Goal: Check status: Check status

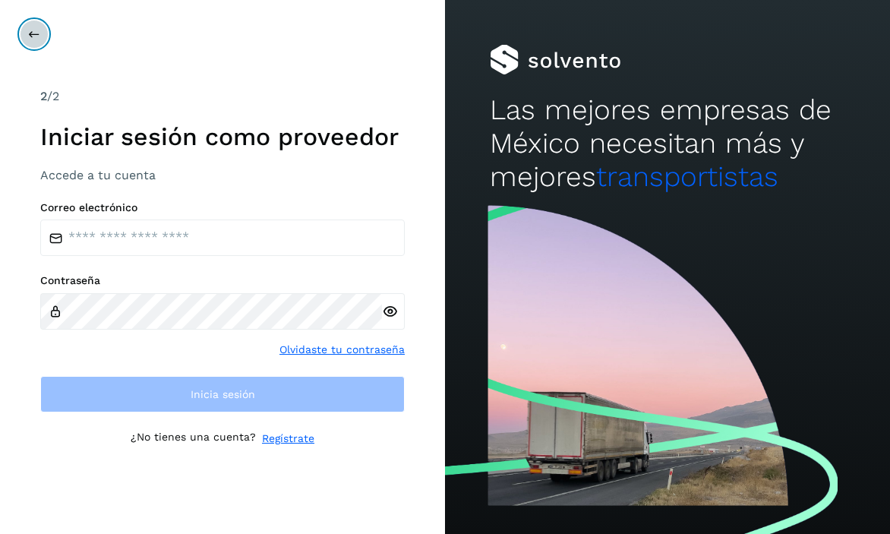
click at [39, 31] on icon at bounding box center [34, 34] width 12 height 12
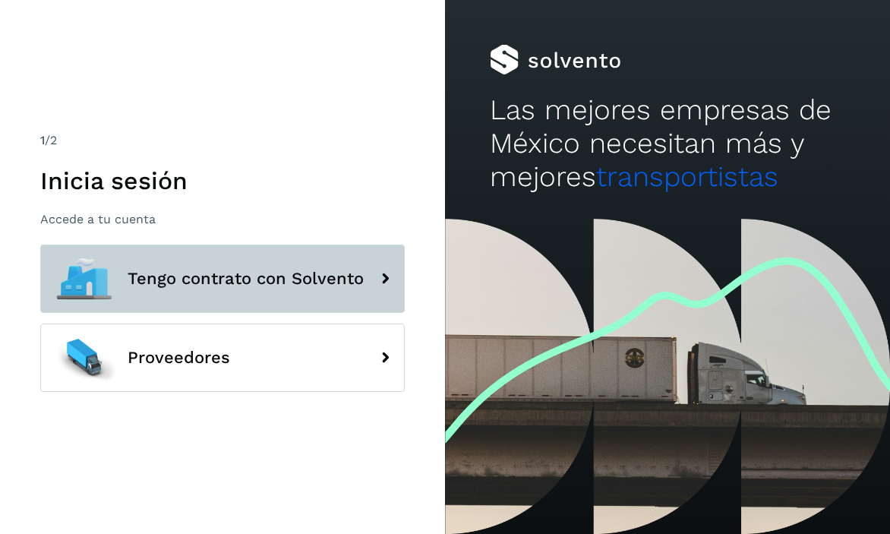
click at [134, 283] on span "Tengo contrato con Solvento" at bounding box center [246, 279] width 236 height 18
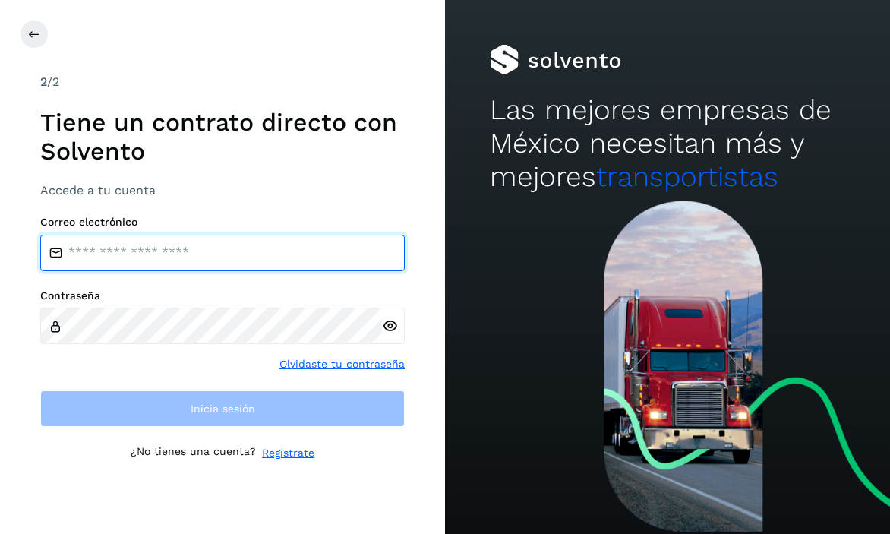
click at [170, 248] on input "email" at bounding box center [222, 253] width 365 height 36
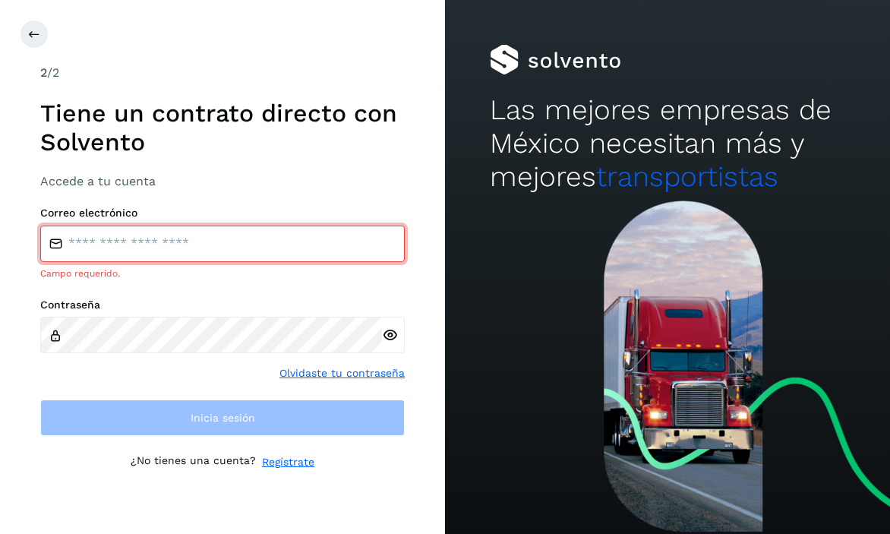
type input "**********"
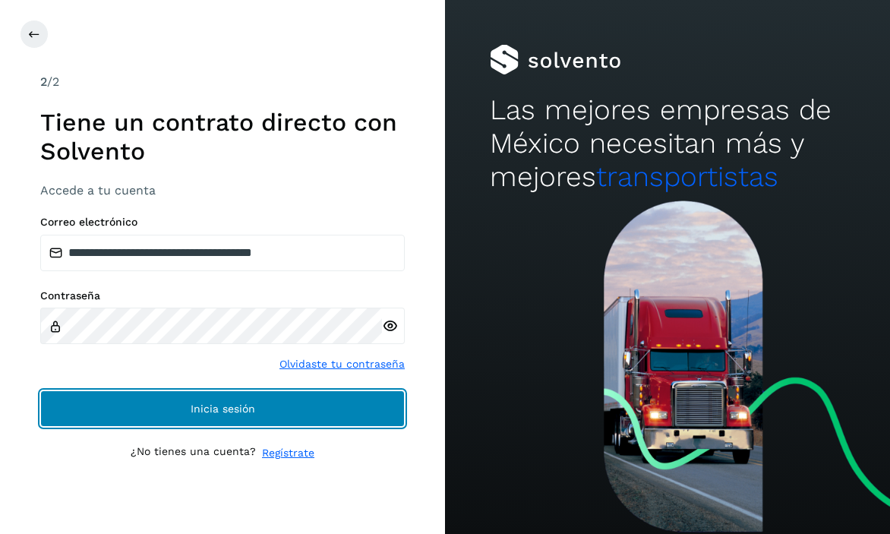
click at [183, 409] on button "Inicia sesión" at bounding box center [222, 408] width 365 height 36
click at [179, 404] on button "Inicia sesión" at bounding box center [222, 408] width 365 height 36
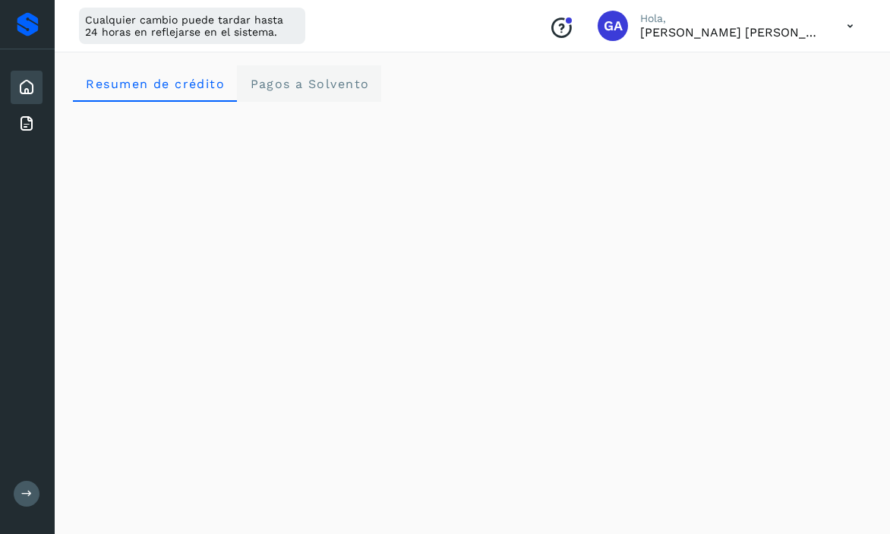
click at [292, 81] on span "Pagos a Solvento" at bounding box center [309, 84] width 120 height 14
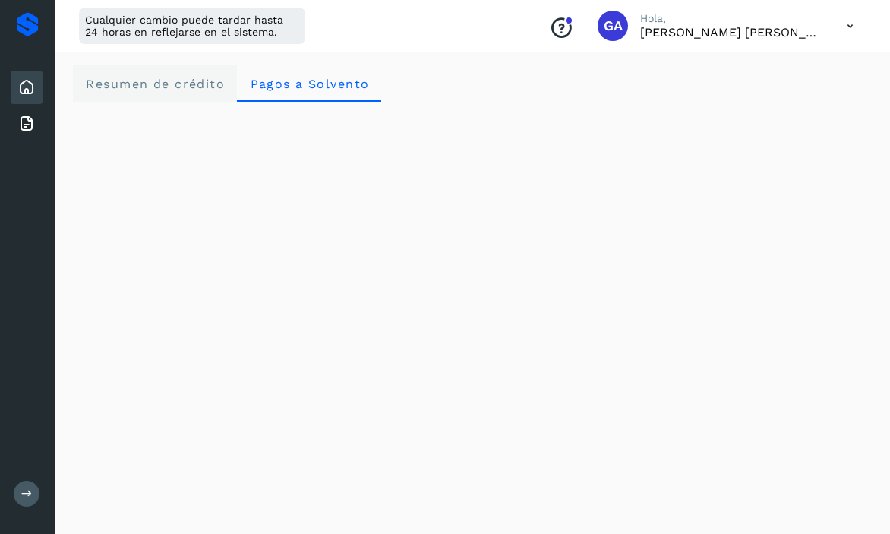
click at [191, 80] on span "Resumen de crédito" at bounding box center [155, 84] width 140 height 14
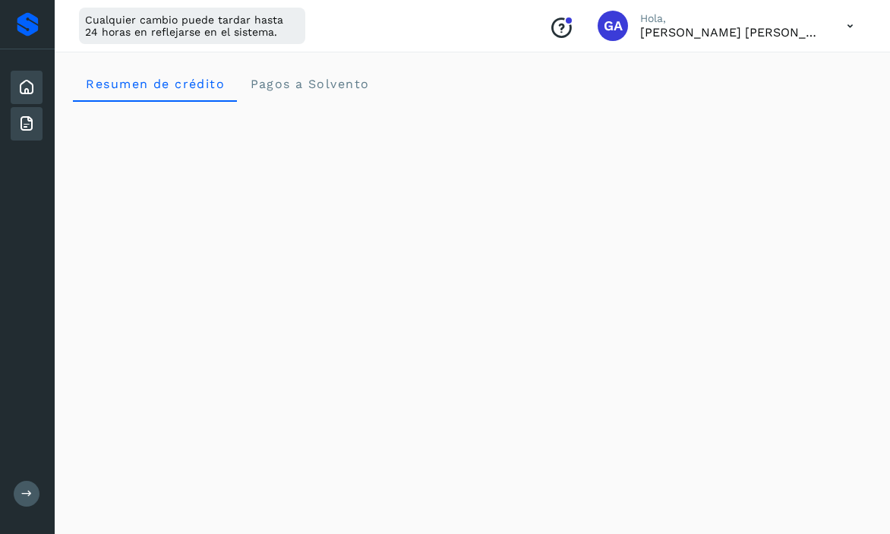
click at [26, 125] on icon at bounding box center [26, 124] width 18 height 18
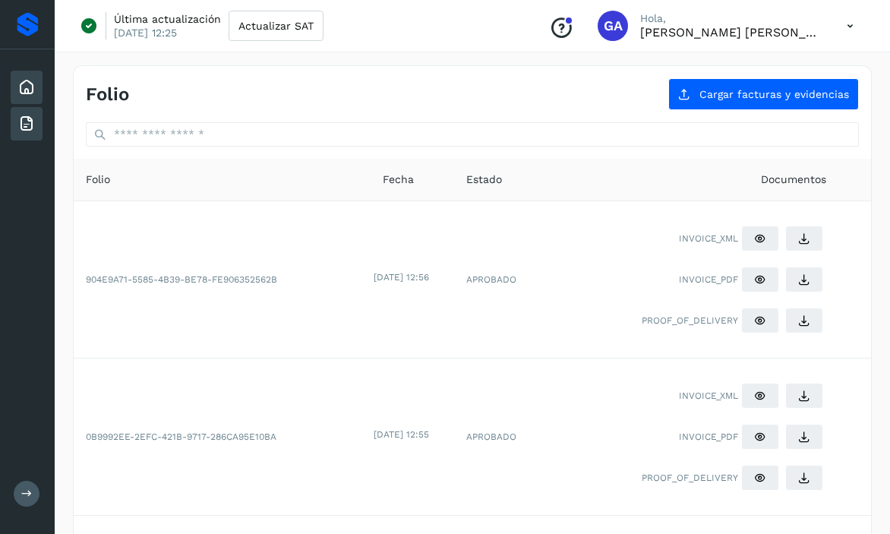
click at [24, 74] on div "Inicio" at bounding box center [27, 87] width 32 height 33
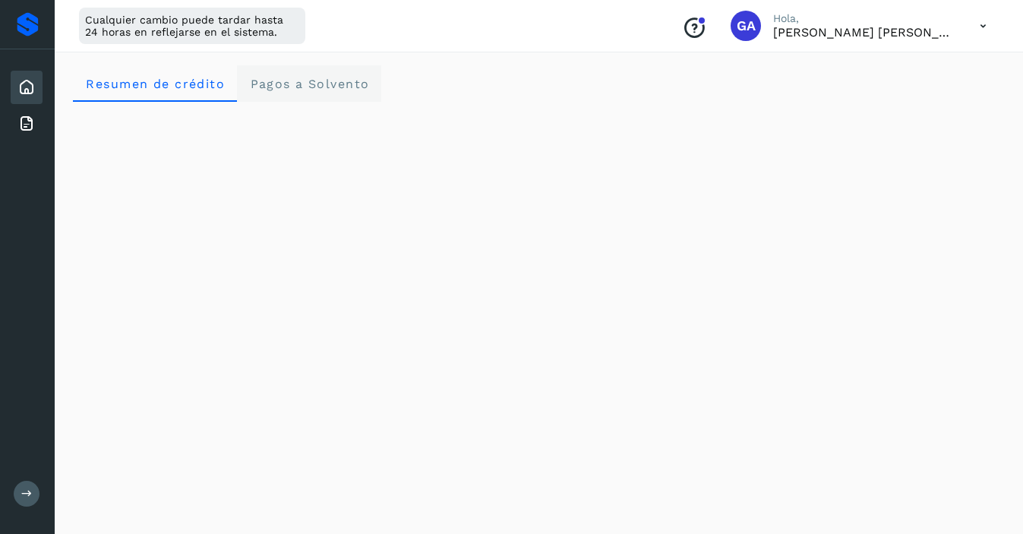
click at [311, 71] on Solvento "Pagos a Solvento" at bounding box center [309, 83] width 144 height 36
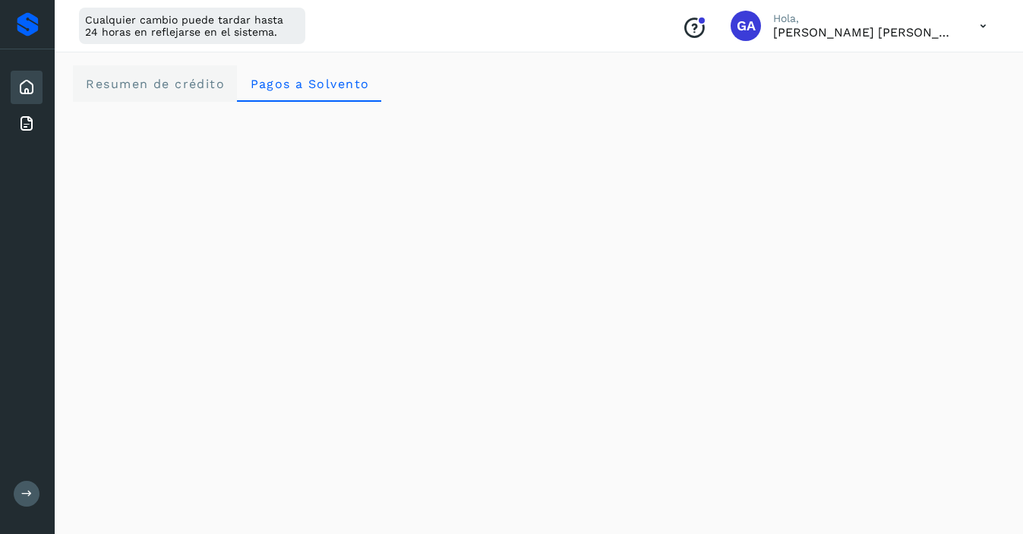
click at [203, 86] on span "Resumen de crédito" at bounding box center [155, 84] width 140 height 14
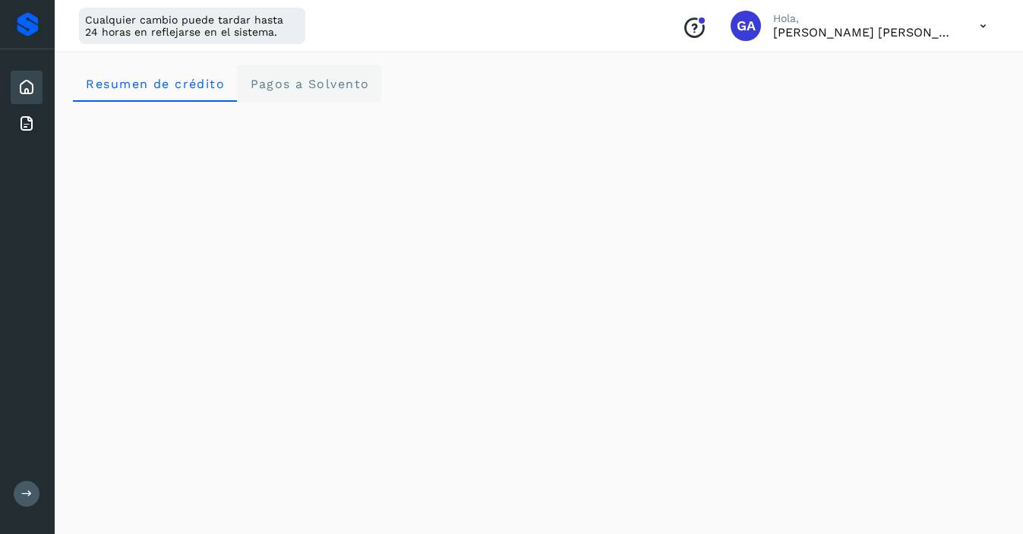
click at [334, 90] on span "Pagos a Solvento" at bounding box center [309, 84] width 120 height 14
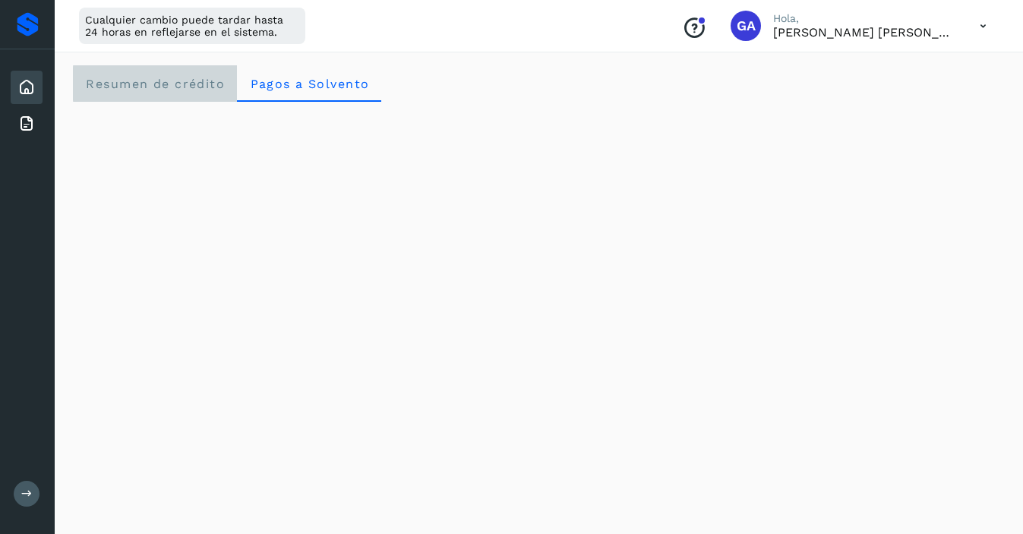
click at [194, 77] on span "Resumen de crédito" at bounding box center [155, 84] width 140 height 14
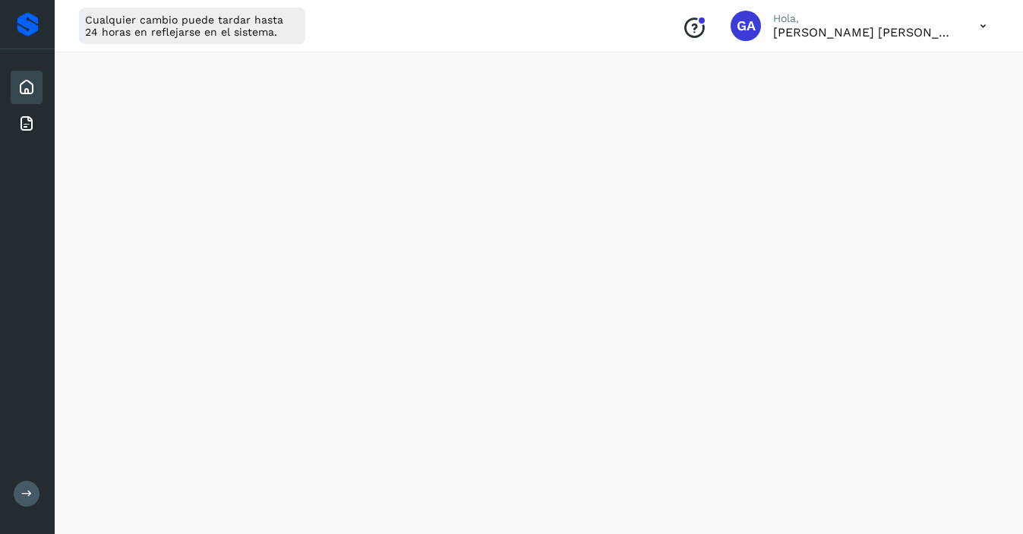
scroll to position [14, 0]
